Goal: Task Accomplishment & Management: Complete application form

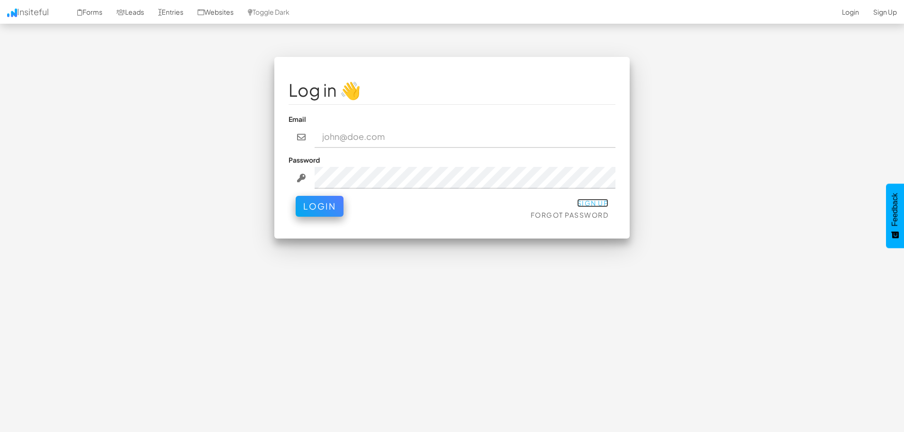
click at [591, 199] on link "Sign Up" at bounding box center [593, 202] width 32 height 9
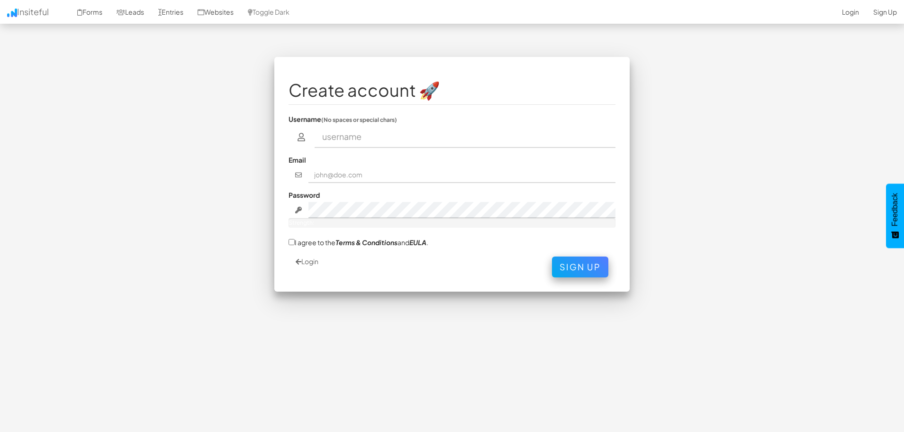
click at [308, 243] on label "I agree to the Terms & Conditions and [PERSON_NAME] ." at bounding box center [358, 242] width 140 height 10
click at [295, 243] on input "I agree to the Terms & Conditions and [PERSON_NAME] ." at bounding box center [291, 242] width 6 height 6
checkbox input "true"
